Goal: Task Accomplishment & Management: Use online tool/utility

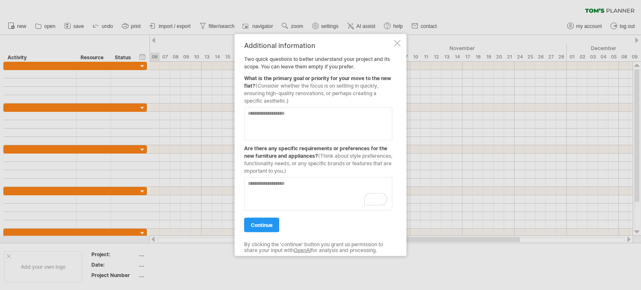
click at [337, 123] on textarea at bounding box center [318, 123] width 148 height 33
type textarea "**********"
click at [316, 189] on textarea "To enrich screen reader interactions, please activate Accessibility in Grammarl…" at bounding box center [318, 193] width 148 height 33
type textarea "**"
click at [264, 223] on span "continue" at bounding box center [262, 225] width 22 height 6
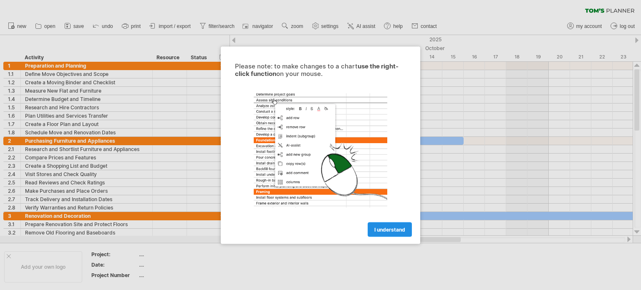
click at [386, 225] on link "I understand" at bounding box center [390, 229] width 44 height 15
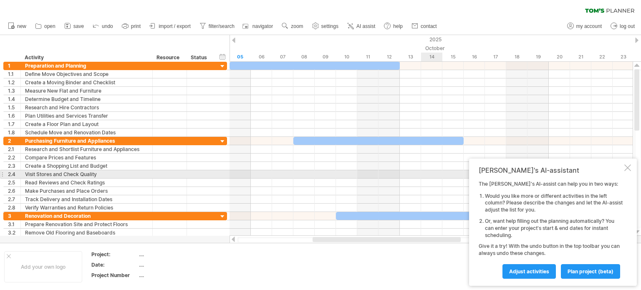
click at [632, 172] on div "[PERSON_NAME]'s AI-assistant The [PERSON_NAME]'s AI-assist can help you in two …" at bounding box center [553, 222] width 168 height 127
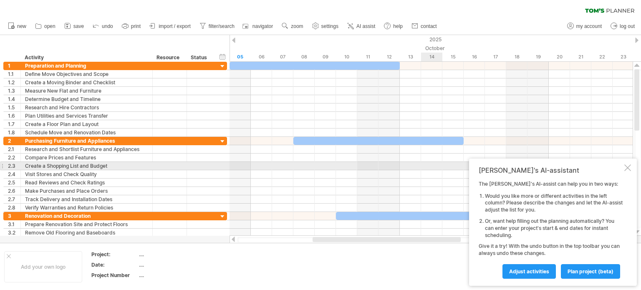
click at [628, 167] on div at bounding box center [627, 167] width 7 height 7
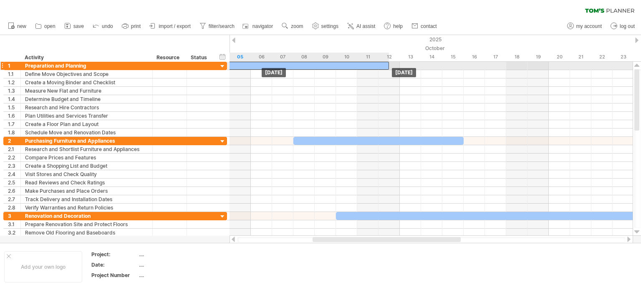
drag, startPoint x: 288, startPoint y: 65, endPoint x: 274, endPoint y: 66, distance: 14.7
click at [274, 66] on div at bounding box center [304, 66] width 170 height 8
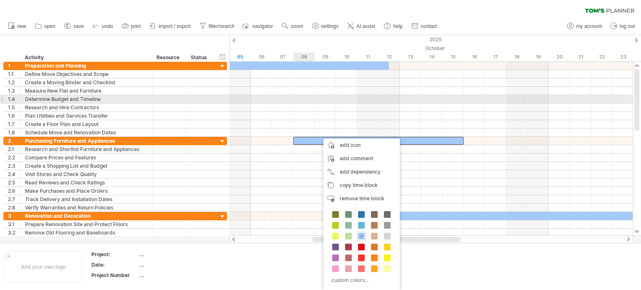
click at [302, 98] on div at bounding box center [431, 99] width 403 height 8
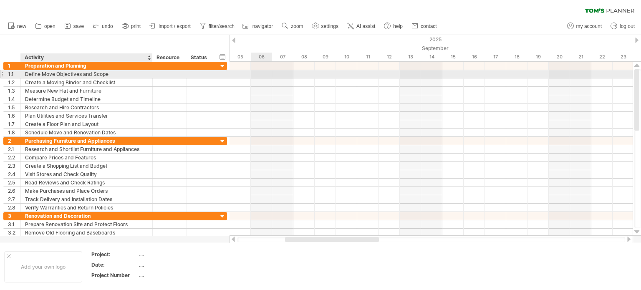
click at [121, 73] on div "Define Move Objectives and Scope" at bounding box center [86, 74] width 123 height 8
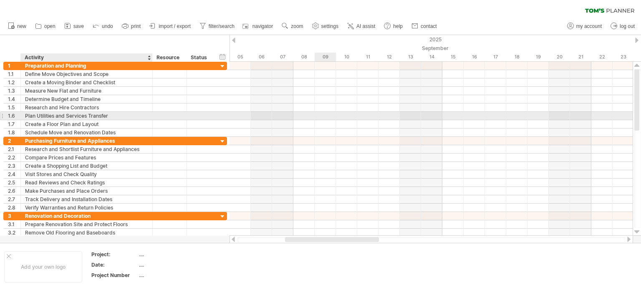
click at [326, 116] on div at bounding box center [431, 116] width 403 height 8
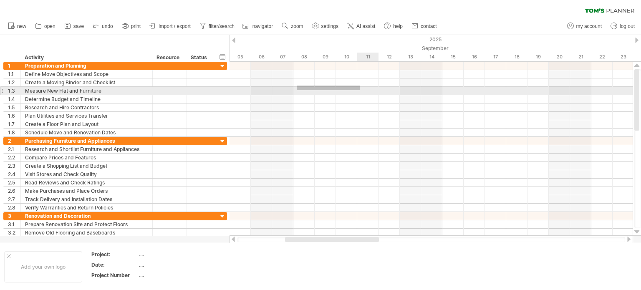
drag, startPoint x: 297, startPoint y: 86, endPoint x: 356, endPoint y: 86, distance: 59.7
click at [356, 86] on div at bounding box center [431, 99] width 403 height 75
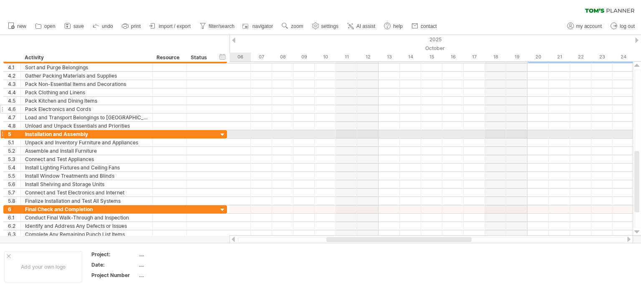
click at [223, 133] on div at bounding box center [223, 135] width 8 height 8
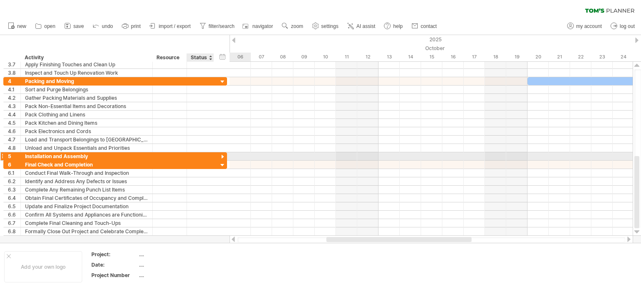
click at [223, 155] on div at bounding box center [223, 157] width 8 height 8
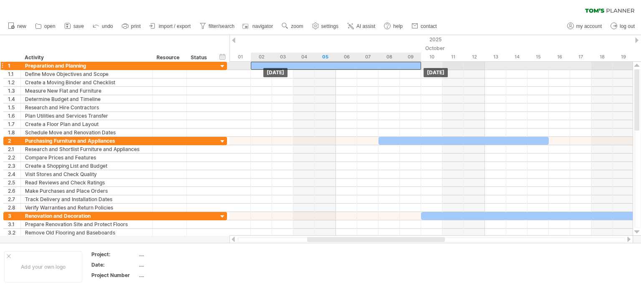
drag, startPoint x: 342, startPoint y: 68, endPoint x: 283, endPoint y: 70, distance: 58.5
click at [283, 70] on div "[DATE] [DATE]" at bounding box center [431, 149] width 403 height 174
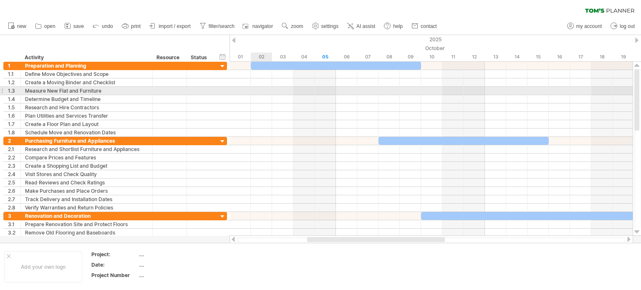
click at [263, 89] on div at bounding box center [431, 91] width 403 height 8
click at [263, 90] on div at bounding box center [431, 91] width 403 height 8
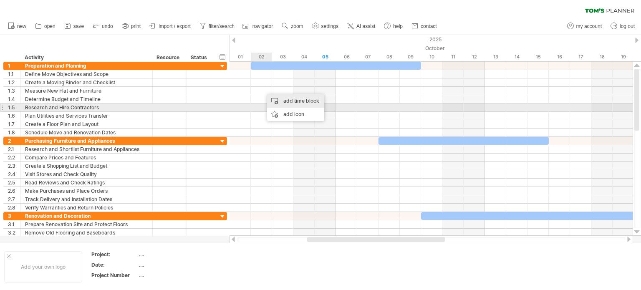
click at [284, 104] on div "add time block" at bounding box center [295, 100] width 57 height 13
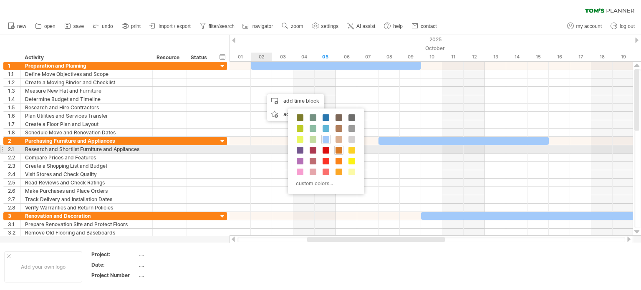
click at [338, 150] on span at bounding box center [339, 150] width 7 height 7
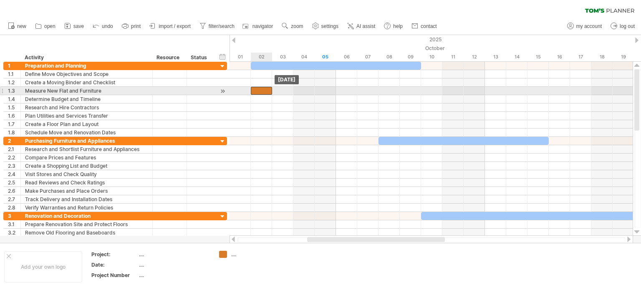
drag, startPoint x: 272, startPoint y: 88, endPoint x: 263, endPoint y: 89, distance: 9.2
click at [263, 89] on div at bounding box center [261, 91] width 21 height 8
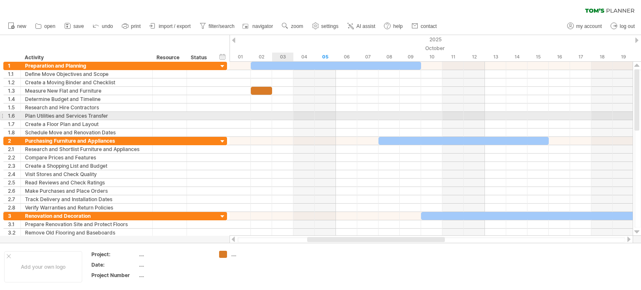
click at [290, 117] on div at bounding box center [431, 116] width 403 height 8
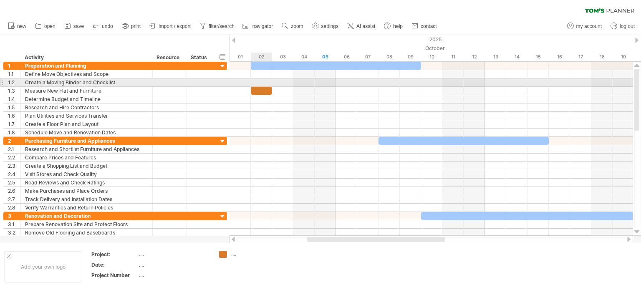
click at [264, 85] on div at bounding box center [431, 82] width 403 height 8
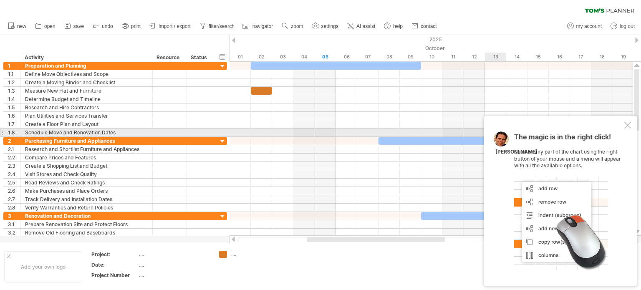
click at [624, 129] on div at bounding box center [627, 125] width 7 height 7
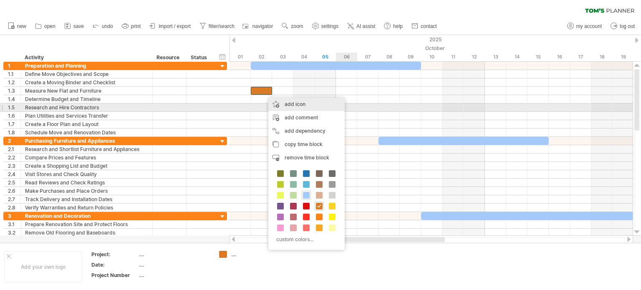
click at [292, 108] on div "add icon" at bounding box center [306, 104] width 76 height 13
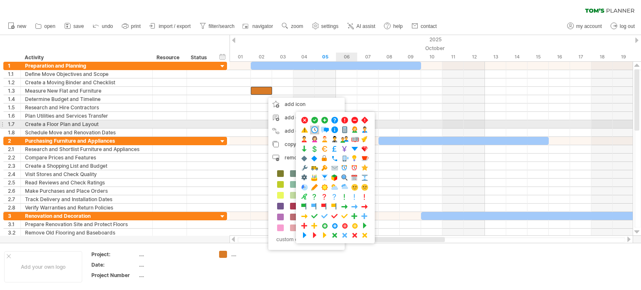
click at [311, 127] on span at bounding box center [314, 130] width 8 height 8
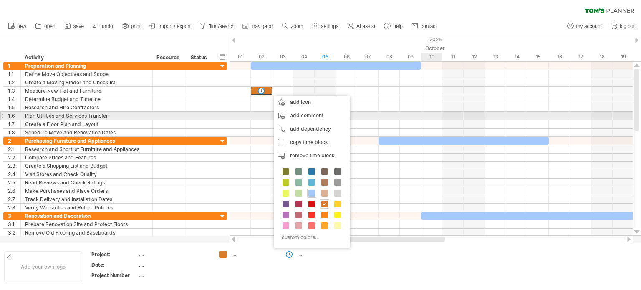
click at [429, 114] on div at bounding box center [431, 116] width 403 height 8
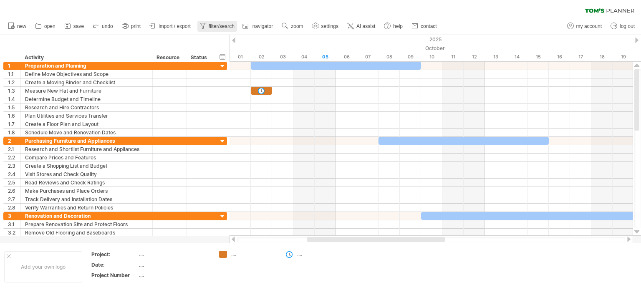
click at [223, 23] on link "filter/search" at bounding box center [217, 26] width 40 height 11
type input "**********"
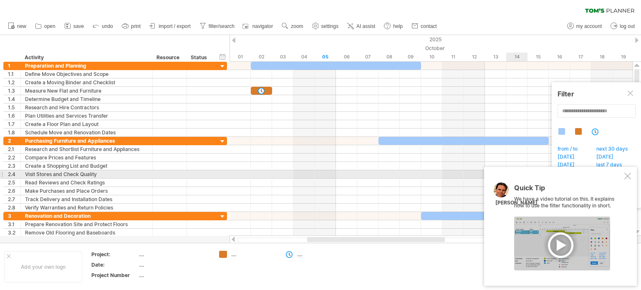
click at [628, 178] on div at bounding box center [627, 176] width 7 height 7
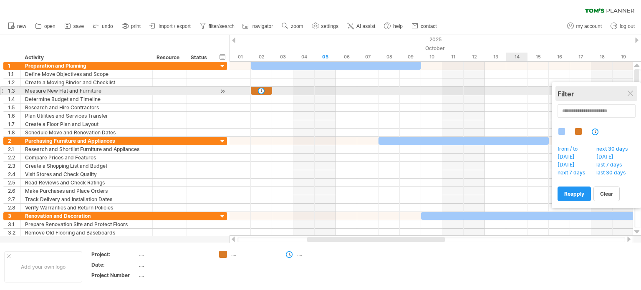
click at [633, 90] on div "Filter" at bounding box center [597, 94] width 78 height 8
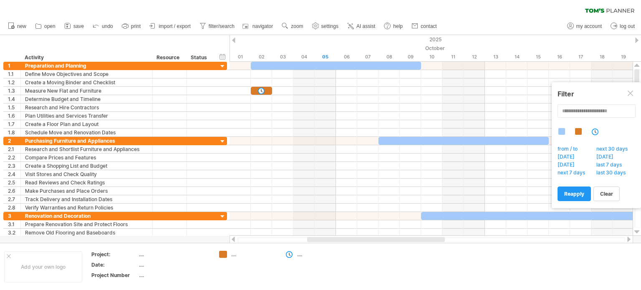
click at [302, 8] on div "clear filter reapply filter" at bounding box center [320, 9] width 641 height 18
click at [257, 24] on span "navigator" at bounding box center [262, 26] width 20 height 6
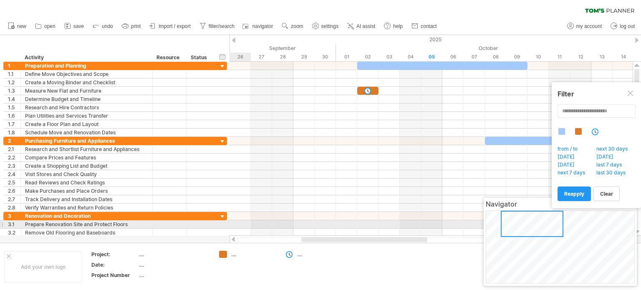
drag, startPoint x: 553, startPoint y: 235, endPoint x: 536, endPoint y: 228, distance: 18.4
click at [536, 228] on div at bounding box center [532, 224] width 63 height 26
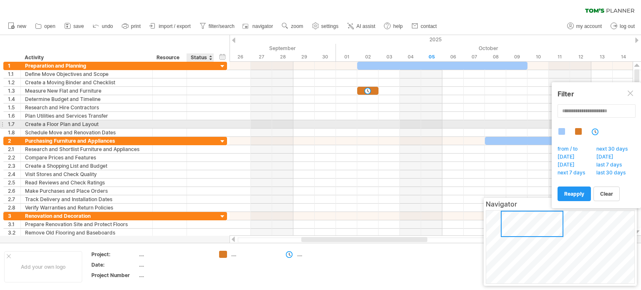
click at [217, 122] on div "**********" at bounding box center [115, 124] width 224 height 8
click at [205, 121] on div at bounding box center [200, 124] width 18 height 8
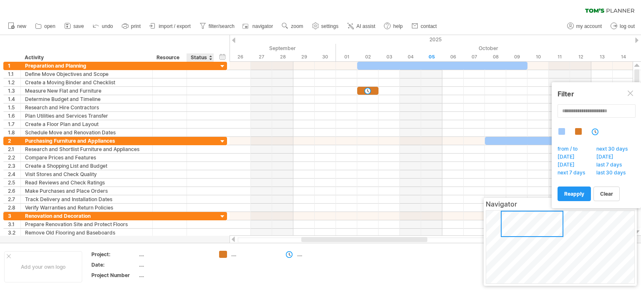
click at [206, 59] on div "Status" at bounding box center [200, 57] width 18 height 8
click at [222, 56] on div "hide start/end/duration show start/end/duration" at bounding box center [223, 56] width 8 height 9
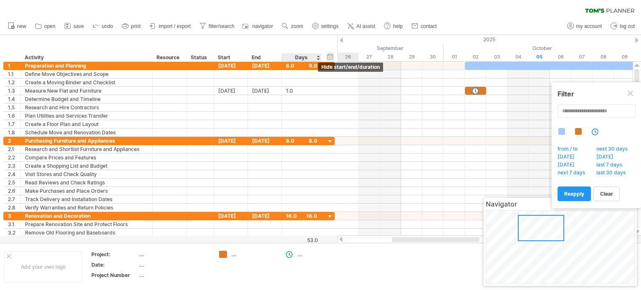
click at [331, 56] on div "hide start/end/duration show start/end/duration" at bounding box center [330, 56] width 8 height 9
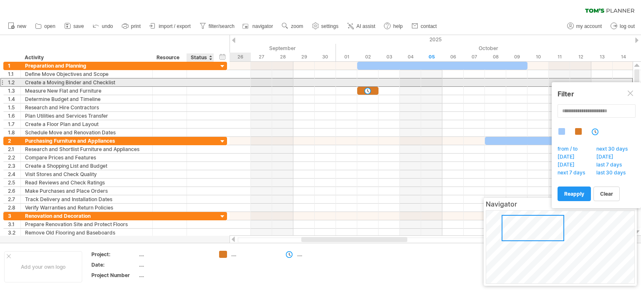
click at [201, 84] on div at bounding box center [200, 82] width 18 height 8
click at [0, 0] on input "text" at bounding box center [0, 0] width 0 height 0
type input "****"
click at [201, 79] on div "Done" at bounding box center [200, 82] width 18 height 8
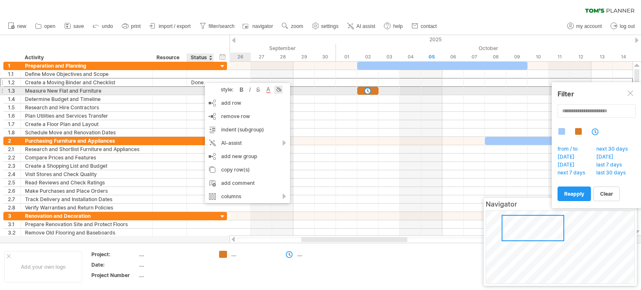
click at [280, 91] on div at bounding box center [278, 90] width 8 height 8
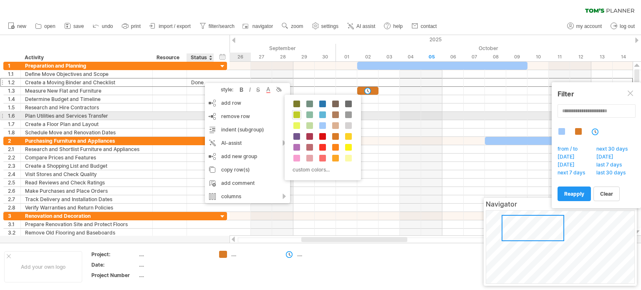
click at [295, 115] on span at bounding box center [296, 114] width 7 height 7
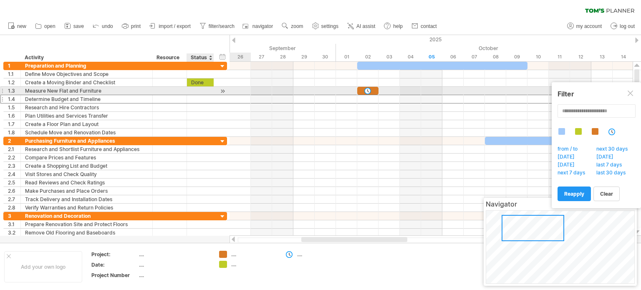
click at [202, 95] on div at bounding box center [200, 99] width 18 height 8
click at [220, 91] on div at bounding box center [223, 91] width 8 height 9
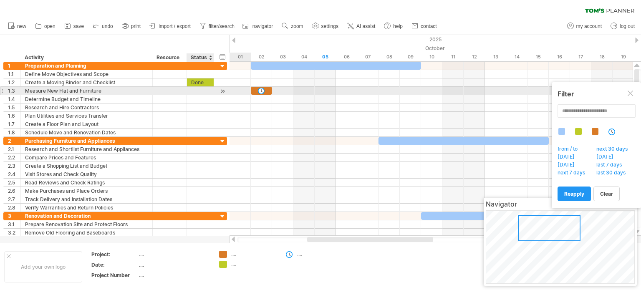
click at [220, 91] on div at bounding box center [223, 91] width 8 height 9
click at [222, 91] on div at bounding box center [223, 91] width 8 height 9
